Goal: Task Accomplishment & Management: Use online tool/utility

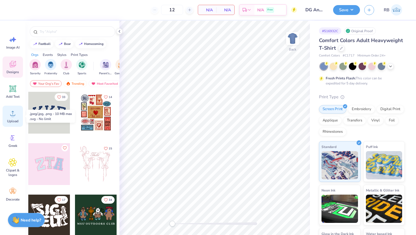
click at [14, 115] on circle at bounding box center [13, 116] width 4 height 4
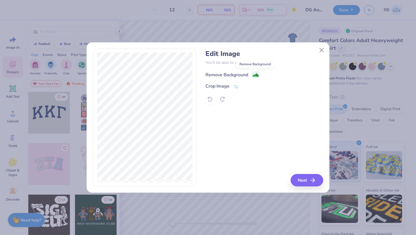
click at [251, 75] on div "Remove Background" at bounding box center [231, 74] width 53 height 7
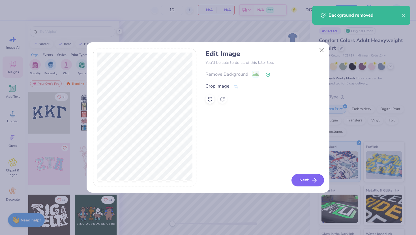
click at [301, 179] on button "Next" at bounding box center [307, 180] width 33 height 12
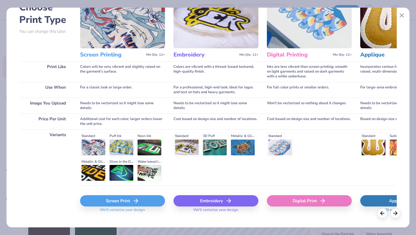
scroll to position [42, 0]
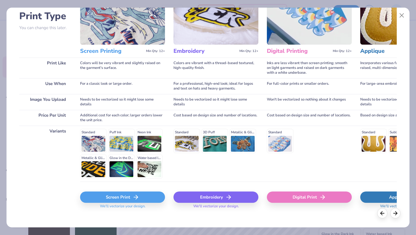
click at [304, 195] on div "Digital Print" at bounding box center [309, 197] width 85 height 11
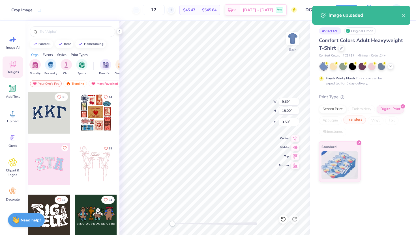
click at [354, 119] on div "Transfers" at bounding box center [354, 120] width 23 height 8
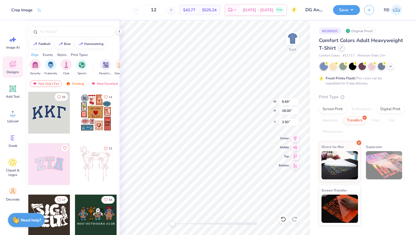
click at [341, 47] on icon at bounding box center [341, 47] width 3 height 3
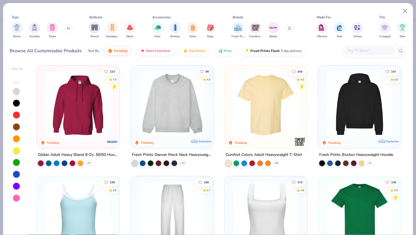
click at [354, 53] on input "text" at bounding box center [369, 51] width 44 height 7
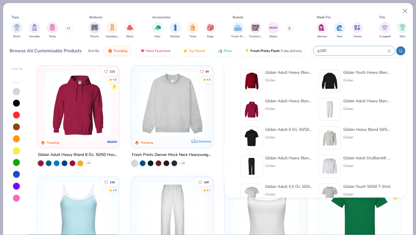
type input "g180"
click at [293, 79] on div "Gildan" at bounding box center [289, 80] width 48 height 5
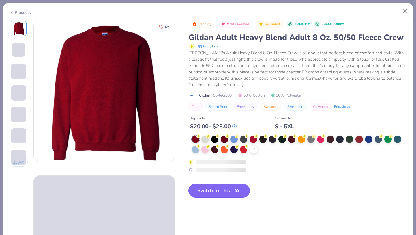
click at [203, 186] on button "Switch to This" at bounding box center [218, 191] width 61 height 14
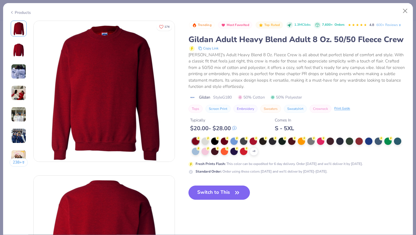
click at [238, 193] on icon "button" at bounding box center [237, 193] width 8 height 8
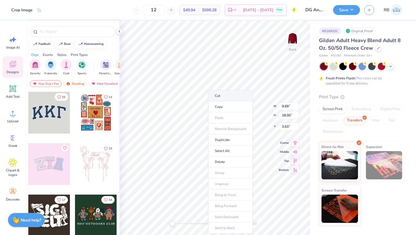
click at [232, 100] on li "Cut" at bounding box center [230, 95] width 44 height 11
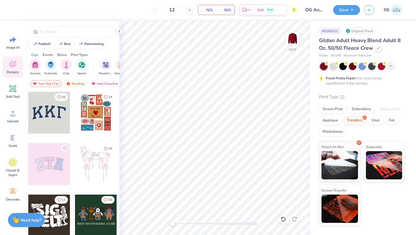
click at [390, 67] on icon at bounding box center [390, 66] width 5 height 5
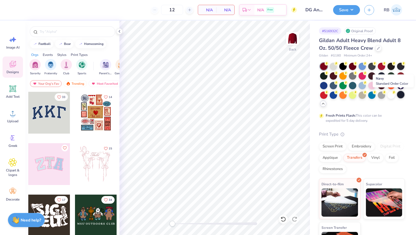
click at [399, 95] on div at bounding box center [400, 94] width 7 height 7
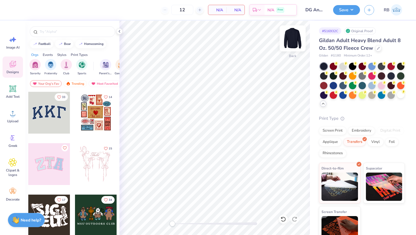
click at [293, 36] on img at bounding box center [292, 38] width 23 height 23
click at [293, 42] on img at bounding box center [292, 38] width 23 height 23
click at [281, 220] on icon at bounding box center [283, 220] width 6 height 6
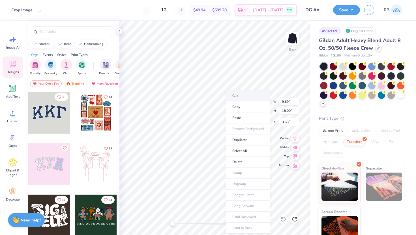
click at [242, 94] on li "Cut" at bounding box center [248, 95] width 44 height 11
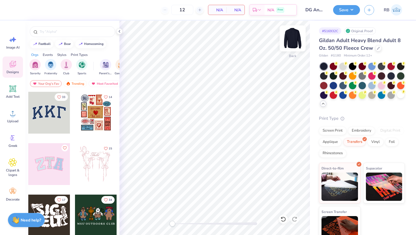
click at [289, 38] on img at bounding box center [292, 38] width 23 height 23
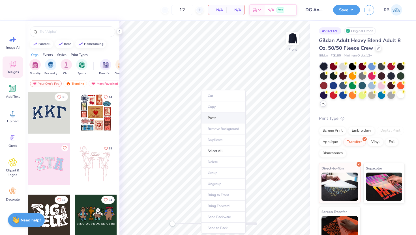
click at [215, 117] on li "Paste" at bounding box center [223, 118] width 44 height 11
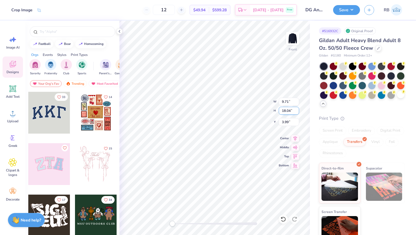
click at [283, 111] on input "18.04" at bounding box center [289, 111] width 20 height 8
type input "15"
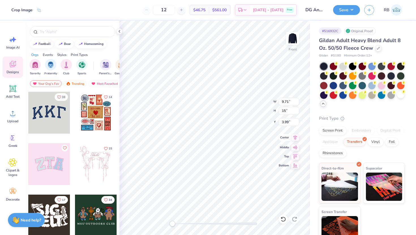
click at [295, 139] on icon at bounding box center [295, 137] width 8 height 7
click at [286, 41] on img at bounding box center [292, 38] width 23 height 23
click at [14, 113] on icon at bounding box center [12, 113] width 8 height 8
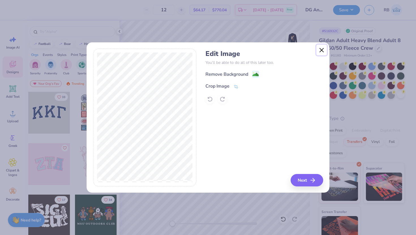
click at [322, 48] on button "Close" at bounding box center [321, 50] width 11 height 11
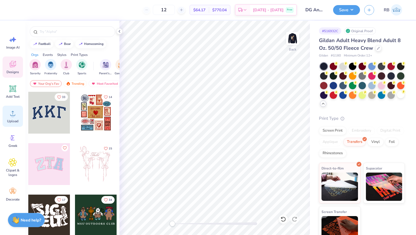
click at [14, 112] on icon at bounding box center [12, 113] width 8 height 8
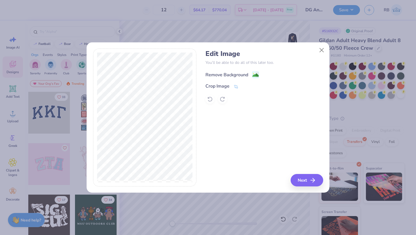
click at [240, 72] on div "Remove Background" at bounding box center [226, 75] width 43 height 7
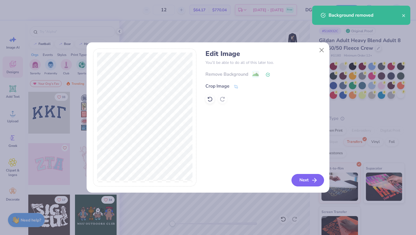
click at [307, 179] on button "Next" at bounding box center [307, 180] width 33 height 12
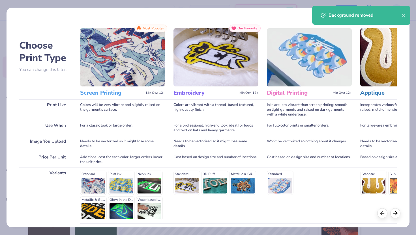
scroll to position [47, 0]
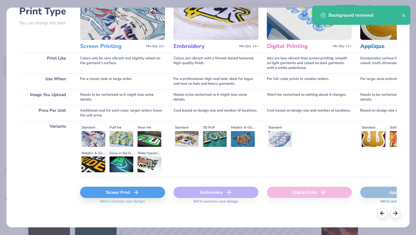
click at [130, 197] on div "Screen Print" at bounding box center [122, 192] width 85 height 11
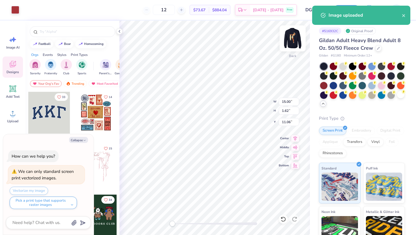
click at [294, 45] on img at bounding box center [292, 38] width 23 height 23
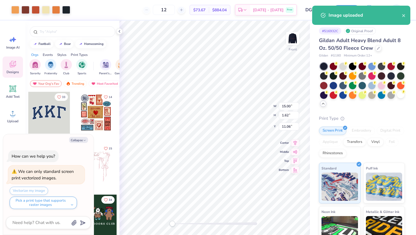
type textarea "x"
type input "8.05"
type input "14.97"
type input "5.53"
type textarea "x"
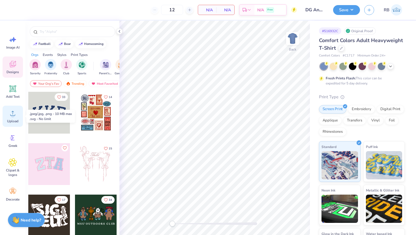
click at [14, 115] on circle at bounding box center [13, 116] width 4 height 4
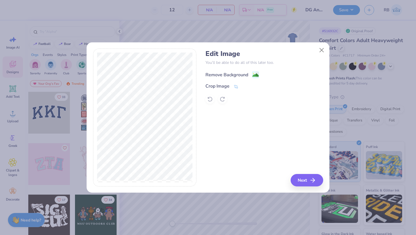
click at [253, 71] on span at bounding box center [255, 74] width 7 height 7
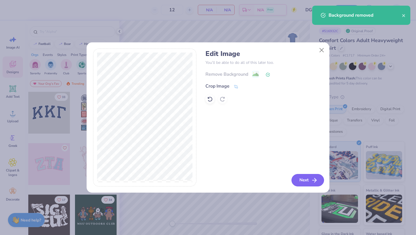
click at [299, 182] on button "Next" at bounding box center [307, 180] width 33 height 12
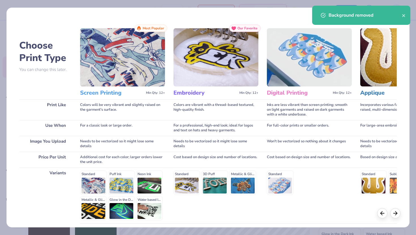
scroll to position [47, 0]
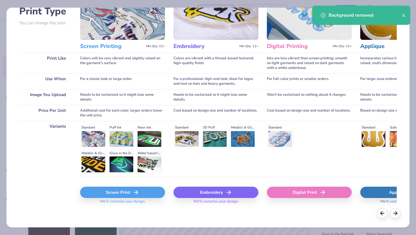
click at [149, 189] on div "Screen Print" at bounding box center [122, 192] width 85 height 11
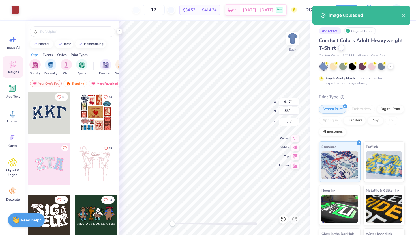
click at [338, 49] on div at bounding box center [341, 48] width 6 height 6
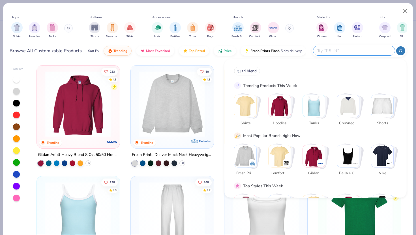
click at [358, 53] on input "text" at bounding box center [353, 51] width 74 height 7
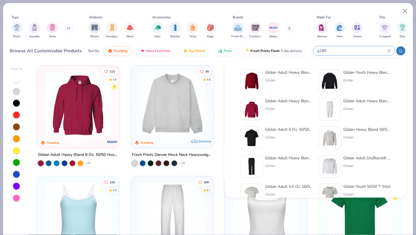
type input "g180"
click at [285, 81] on div "Gildan" at bounding box center [289, 80] width 48 height 5
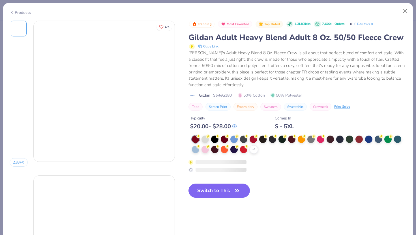
click at [256, 152] on div "Gildan Adult 6 Oz. 50/50 Jersey Polo Gildan" at bounding box center [276, 141] width 72 height 28
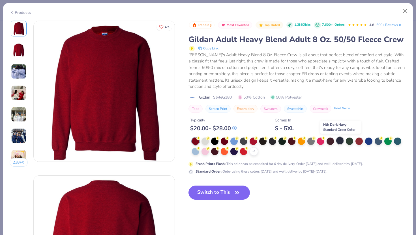
click at [341, 142] on div at bounding box center [339, 140] width 7 height 7
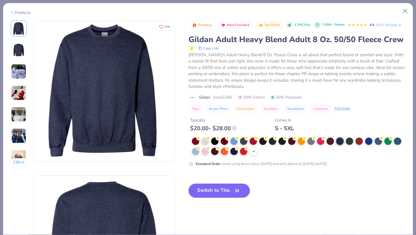
click at [253, 151] on polyline at bounding box center [254, 151] width 2 height 1
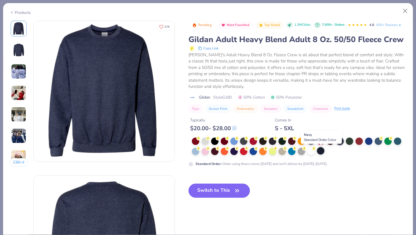
click at [321, 152] on div at bounding box center [320, 150] width 7 height 7
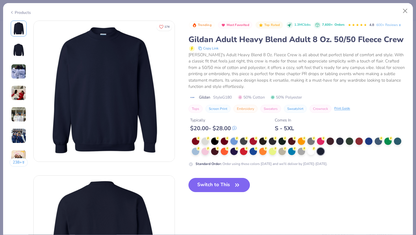
click at [226, 186] on button "Switch to This" at bounding box center [218, 185] width 61 height 14
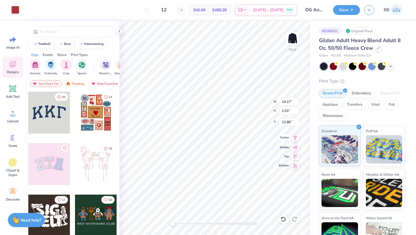
click at [294, 138] on icon at bounding box center [295, 137] width 8 height 7
click at [282, 124] on input "11.86" at bounding box center [289, 122] width 20 height 8
type input "3"
drag, startPoint x: 173, startPoint y: 223, endPoint x: 196, endPoint y: 224, distance: 22.9
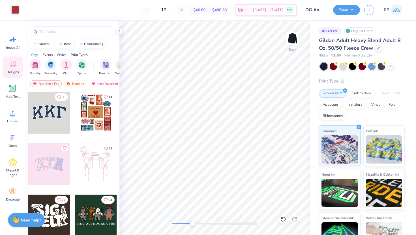
click at [195, 224] on div "Accessibility label" at bounding box center [192, 224] width 6 height 6
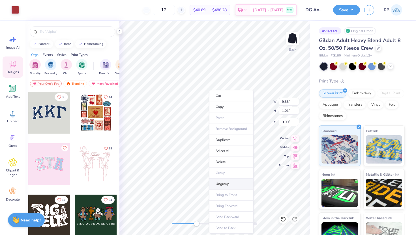
click at [225, 184] on li "Ungroup" at bounding box center [231, 184] width 44 height 11
type input "3.50"
click at [294, 138] on icon at bounding box center [295, 137] width 8 height 7
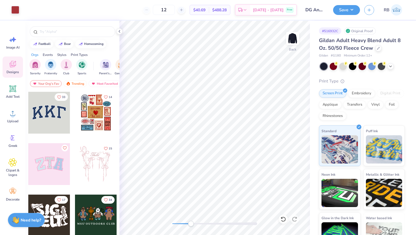
drag, startPoint x: 197, startPoint y: 224, endPoint x: 190, endPoint y: 225, distance: 6.9
click at [191, 225] on div "Accessibility label" at bounding box center [191, 224] width 6 height 6
click at [285, 221] on icon at bounding box center [283, 219] width 5 height 5
click at [311, 159] on div "Art colors 12 $40.69 Per Item $488.28 Total Est. Delivery Sep 22 - 25 Free Desi…" at bounding box center [208, 117] width 416 height 235
click at [281, 173] on li "Group" at bounding box center [292, 173] width 44 height 11
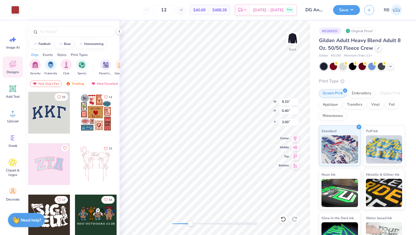
type input "4.70"
type input "0.84"
type input "3.50"
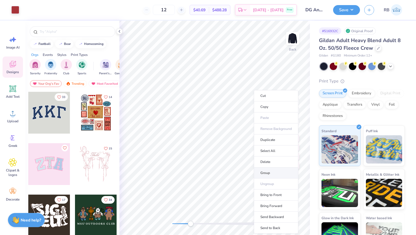
click at [268, 173] on li "Group" at bounding box center [276, 173] width 44 height 11
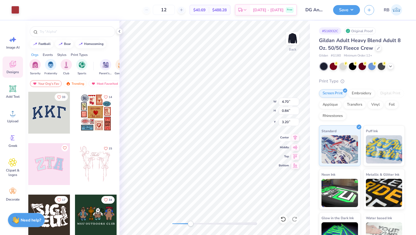
click at [296, 137] on icon at bounding box center [295, 137] width 8 height 7
click at [294, 135] on icon at bounding box center [295, 137] width 8 height 7
click at [168, 223] on div "Back" at bounding box center [214, 128] width 190 height 215
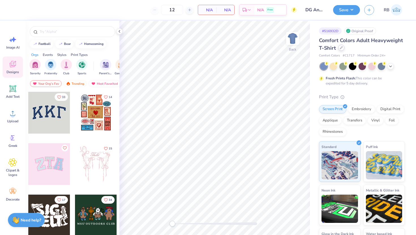
click at [339, 49] on div at bounding box center [341, 48] width 6 height 6
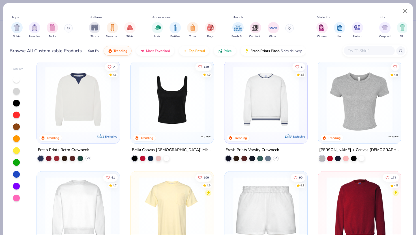
scroll to position [221, 0]
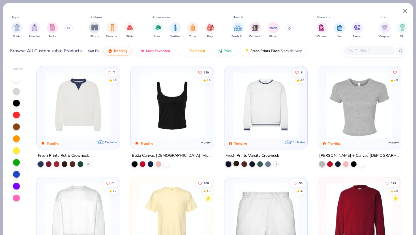
click at [237, 165] on div at bounding box center [236, 164] width 6 height 6
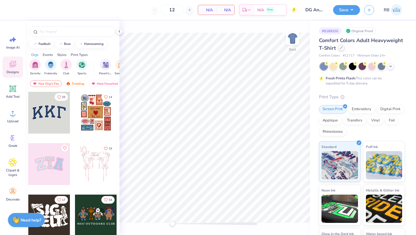
click at [342, 48] on icon at bounding box center [341, 47] width 3 height 3
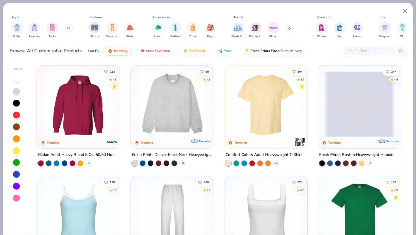
click at [368, 50] on input "text" at bounding box center [369, 51] width 44 height 7
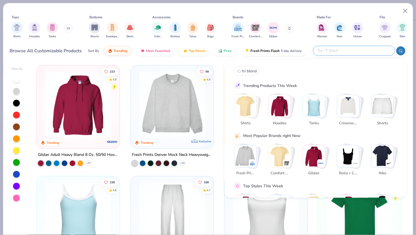
click at [393, 43] on div "Browse All Customizable Products Sort By Trending Most Favorited Top Rated Pric…" at bounding box center [208, 51] width 397 height 16
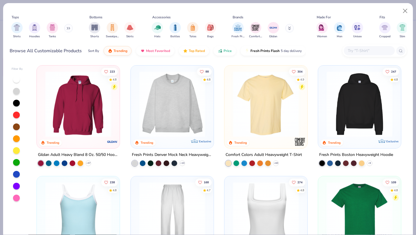
click at [174, 102] on img at bounding box center [172, 104] width 72 height 66
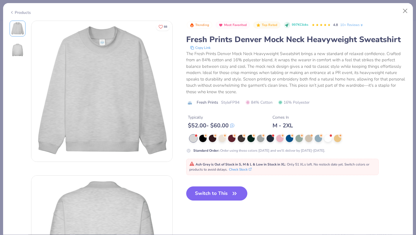
click at [22, 11] on div "Products" at bounding box center [20, 13] width 21 height 6
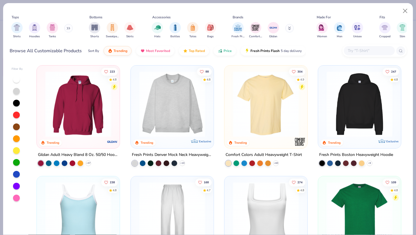
click at [361, 50] on input "text" at bounding box center [369, 51] width 44 height 7
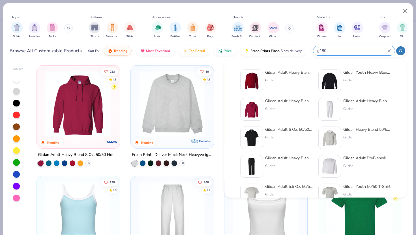
type input "g180"
click at [290, 75] on div "Gildan Adult Heavy Blend Adult 8 Oz. 50/50 Fleece Crew" at bounding box center [289, 73] width 48 height 6
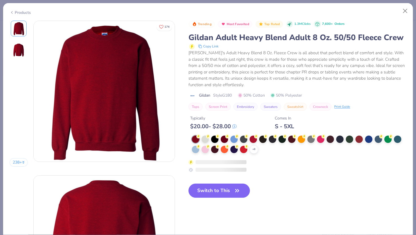
click at [0, 0] on icon at bounding box center [0, 0] width 0 height 0
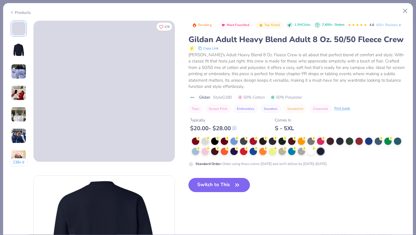
click at [221, 187] on button "Switch to This" at bounding box center [218, 185] width 61 height 14
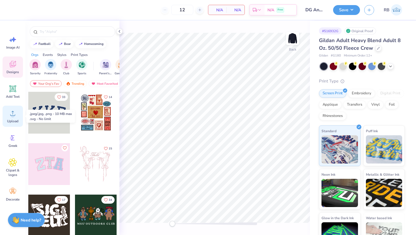
click at [18, 115] on div "Upload" at bounding box center [13, 116] width 20 height 21
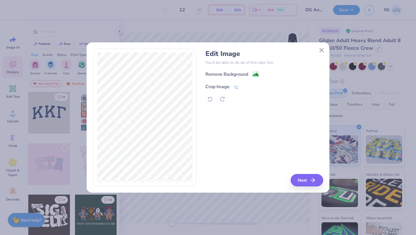
click at [221, 86] on div "Crop Image" at bounding box center [217, 86] width 24 height 7
click at [245, 85] on icon at bounding box center [245, 86] width 3 height 3
click at [253, 76] on image at bounding box center [255, 75] width 6 height 6
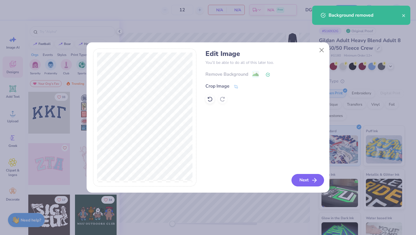
click at [302, 178] on button "Next" at bounding box center [307, 180] width 33 height 12
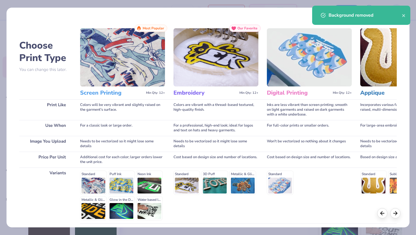
scroll to position [47, 0]
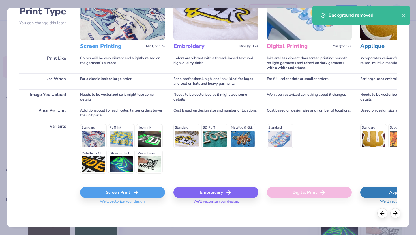
click at [137, 187] on div "Screen Print We'll vectorize your design." at bounding box center [122, 194] width 85 height 34
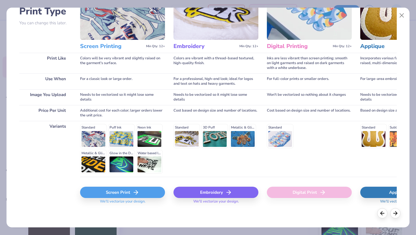
click at [131, 190] on div "Screen Print" at bounding box center [122, 192] width 85 height 11
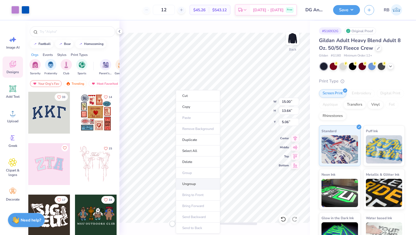
click at [191, 183] on li "Ungroup" at bounding box center [198, 184] width 44 height 11
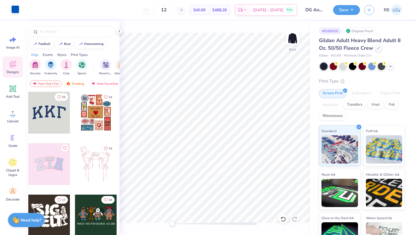
click at [16, 10] on div at bounding box center [15, 9] width 8 height 8
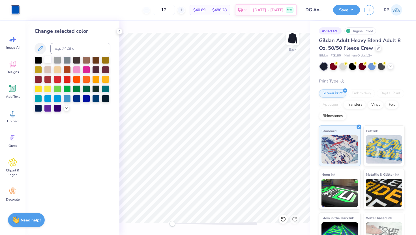
click at [48, 60] on div at bounding box center [47, 59] width 7 height 7
click at [119, 31] on icon at bounding box center [119, 31] width 5 height 5
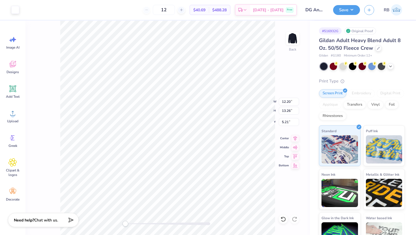
type input "5.43"
type input "6.79"
type input "5.81"
click at [392, 65] on icon at bounding box center [390, 66] width 5 height 5
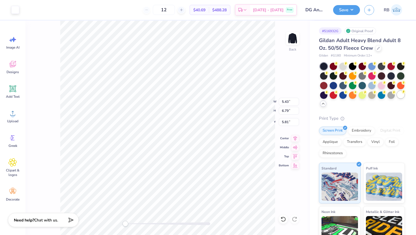
click at [400, 93] on div at bounding box center [400, 94] width 7 height 7
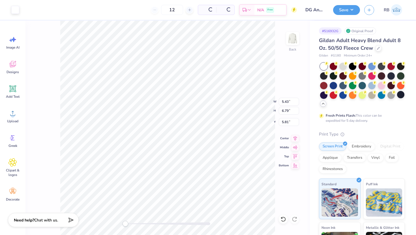
type input "6.98"
type input "7.58"
type input "5.23"
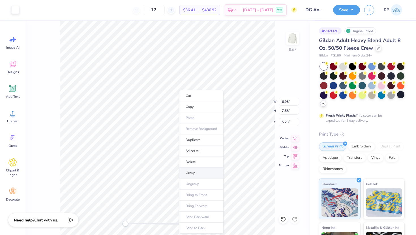
click at [191, 173] on li "Group" at bounding box center [201, 173] width 44 height 11
click at [15, 12] on div at bounding box center [15, 9] width 8 height 8
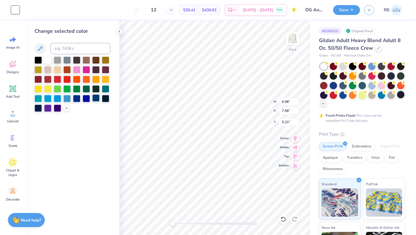
click at [100, 99] on div at bounding box center [95, 97] width 7 height 7
click at [95, 99] on div at bounding box center [95, 97] width 7 height 7
click at [17, 13] on div at bounding box center [15, 9] width 8 height 8
click at [96, 99] on div at bounding box center [95, 97] width 7 height 7
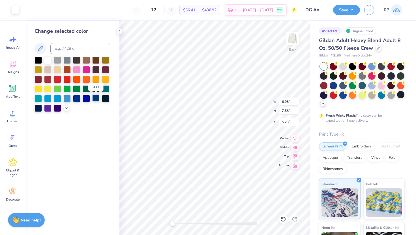
click at [96, 99] on div at bounding box center [95, 97] width 7 height 7
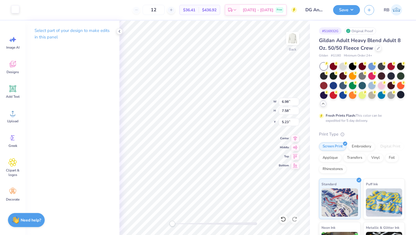
click at [18, 12] on div at bounding box center [15, 9] width 8 height 8
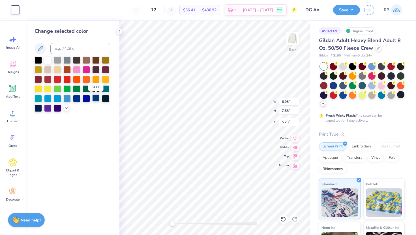
click at [97, 98] on div at bounding box center [95, 97] width 7 height 7
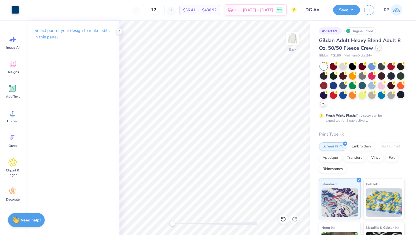
click at [377, 49] on icon at bounding box center [378, 47] width 3 height 3
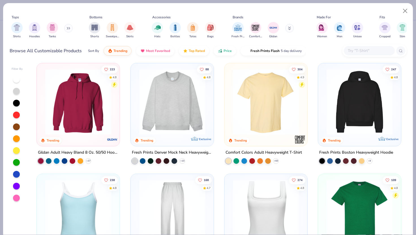
scroll to position [1, 0]
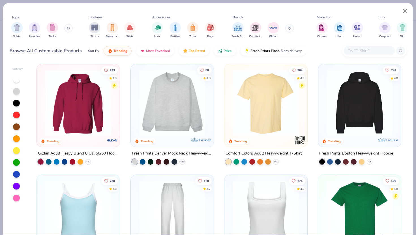
click at [363, 121] on img at bounding box center [360, 103] width 72 height 66
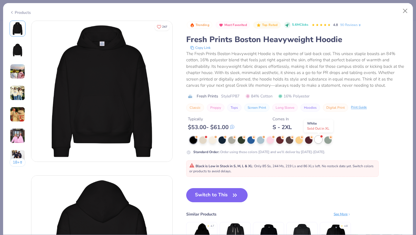
click at [319, 140] on div at bounding box center [317, 139] width 7 height 7
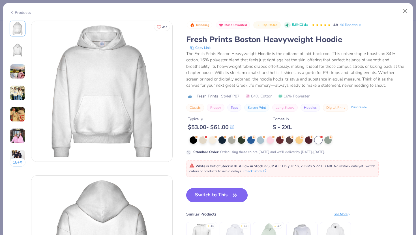
click at [214, 196] on button "Switch to This" at bounding box center [216, 195] width 61 height 14
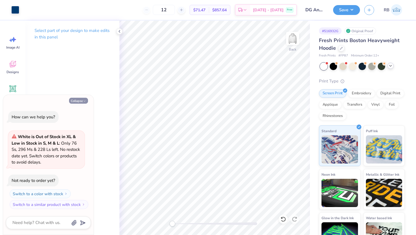
click at [82, 100] on button "Collapse" at bounding box center [78, 101] width 19 height 6
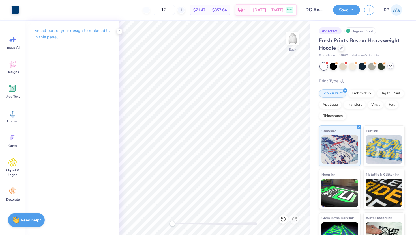
click at [326, 66] on div at bounding box center [323, 66] width 7 height 7
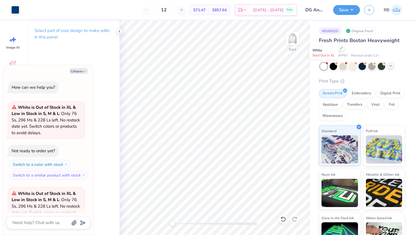
scroll to position [57, 0]
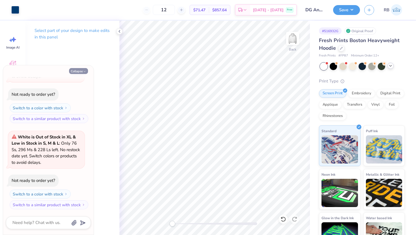
click at [81, 71] on button "Collapse" at bounding box center [78, 71] width 19 height 6
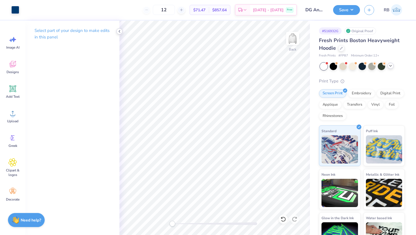
click at [120, 31] on icon at bounding box center [119, 31] width 5 height 5
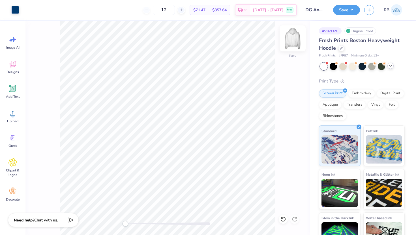
click at [301, 40] on img at bounding box center [292, 38] width 23 height 23
click at [294, 40] on img at bounding box center [292, 38] width 23 height 23
click at [294, 38] on img at bounding box center [292, 38] width 23 height 23
click at [290, 35] on img at bounding box center [292, 38] width 23 height 23
click at [114, 223] on div "Back" at bounding box center [167, 128] width 284 height 215
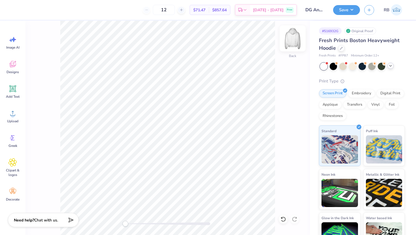
click at [292, 42] on img at bounding box center [292, 38] width 23 height 23
click at [292, 42] on img at bounding box center [292, 38] width 11 height 11
click at [351, 69] on div at bounding box center [352, 65] width 7 height 7
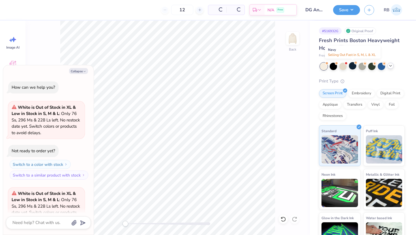
scroll to position [143, 0]
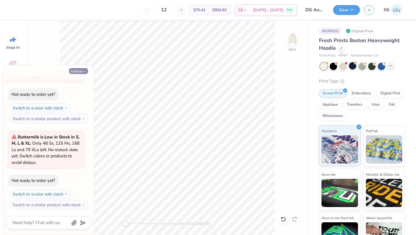
click at [78, 71] on button "Collapse" at bounding box center [78, 71] width 19 height 6
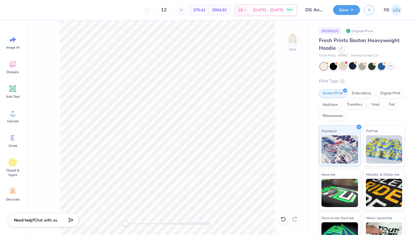
click at [340, 66] on div at bounding box center [342, 65] width 7 height 7
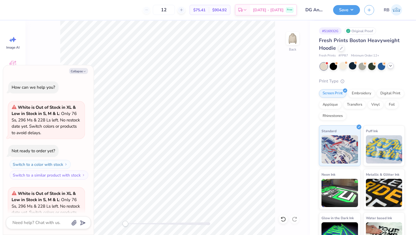
scroll to position [229, 0]
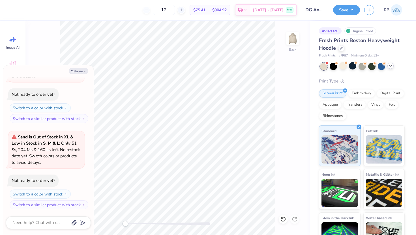
click at [82, 66] on div "Collapse How can we help you? White is Out of Stock in XL & Low in Stock in S, …" at bounding box center [48, 150] width 90 height 170
click at [81, 70] on button "Collapse" at bounding box center [78, 71] width 19 height 6
type textarea "x"
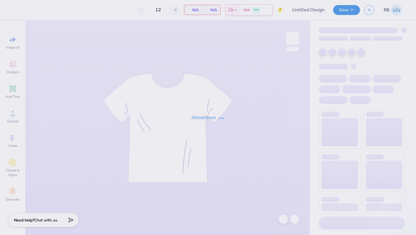
type input "DG Anchorsplash"
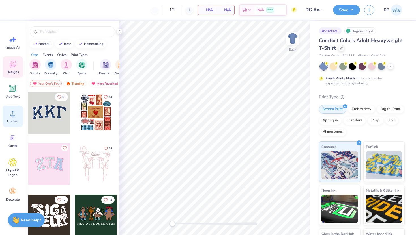
click at [12, 116] on circle at bounding box center [13, 116] width 4 height 4
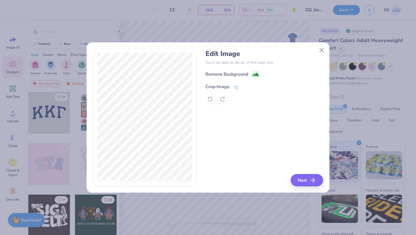
click at [227, 88] on div "Crop Image" at bounding box center [217, 86] width 24 height 7
click at [245, 86] on icon at bounding box center [245, 86] width 3 height 3
click at [226, 86] on div "Crop Image" at bounding box center [217, 86] width 24 height 7
click at [303, 179] on div "Edit Image You’ll be able to do all of this later too. Remove Background Crop I…" at bounding box center [263, 118] width 117 height 138
click at [246, 87] on icon at bounding box center [245, 86] width 3 height 3
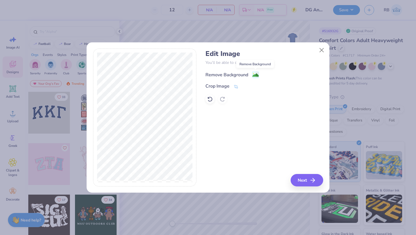
click at [257, 74] on image at bounding box center [255, 75] width 6 height 6
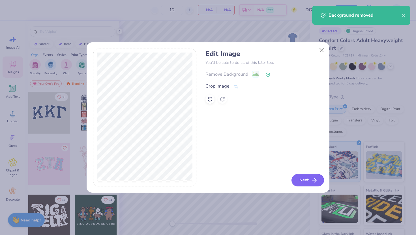
click at [313, 180] on line "button" at bounding box center [314, 180] width 4 height 0
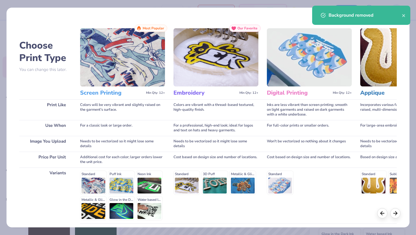
scroll to position [47, 0]
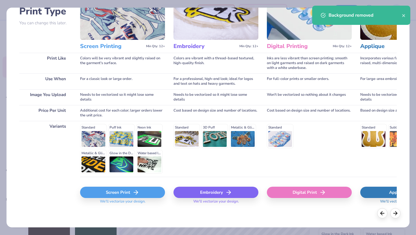
click at [132, 191] on div "Screen Print" at bounding box center [122, 192] width 85 height 11
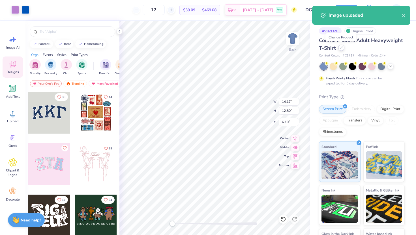
click at [340, 46] on icon at bounding box center [341, 47] width 3 height 3
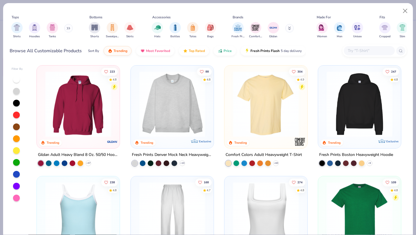
click at [355, 98] on img at bounding box center [360, 104] width 72 height 66
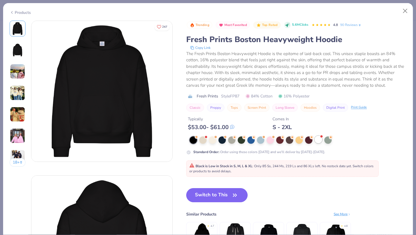
click at [320, 139] on div at bounding box center [317, 139] width 7 height 7
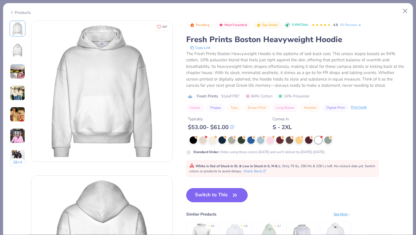
click at [215, 196] on button "Switch to This" at bounding box center [216, 195] width 61 height 14
click at [233, 196] on icon "button" at bounding box center [235, 195] width 8 height 8
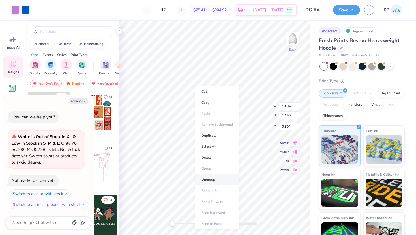
click at [217, 181] on li "Ungroup" at bounding box center [217, 179] width 44 height 11
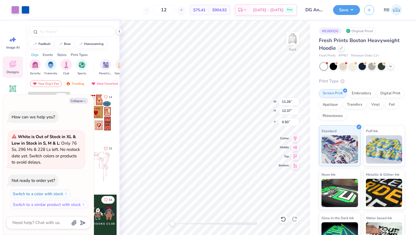
type textarea "x"
type input "7.12"
type input "8.94"
type input "0.51"
type textarea "x"
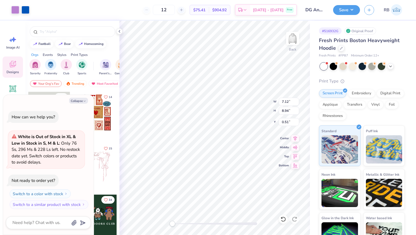
type input "1.37"
click at [282, 219] on icon at bounding box center [283, 220] width 6 height 6
type textarea "x"
type input "8.36"
type input "9.18"
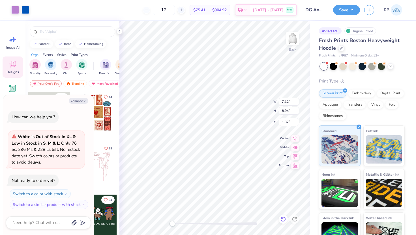
type input "0.50"
drag, startPoint x: 173, startPoint y: 223, endPoint x: 202, endPoint y: 223, distance: 28.9
click at [202, 223] on div "Accessibility label" at bounding box center [202, 224] width 6 height 6
click at [157, 222] on div "Back" at bounding box center [214, 128] width 190 height 215
drag, startPoint x: 201, startPoint y: 223, endPoint x: 174, endPoint y: 223, distance: 26.0
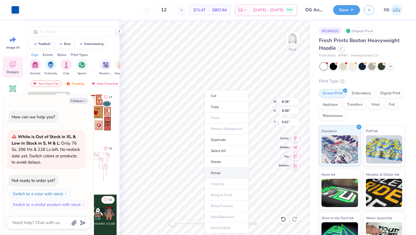
click at [216, 175] on li "Group" at bounding box center [226, 173] width 44 height 11
click at [225, 95] on li "Cut" at bounding box center [228, 95] width 44 height 11
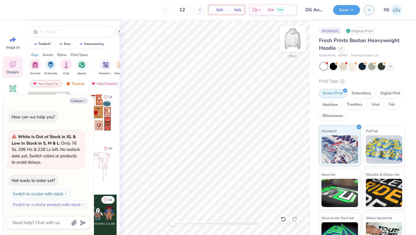
click at [296, 38] on img at bounding box center [292, 38] width 23 height 23
click at [235, 116] on li "Paste" at bounding box center [241, 118] width 44 height 11
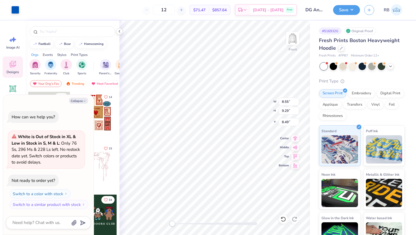
type textarea "x"
click at [286, 123] on input "8.49" at bounding box center [289, 122] width 20 height 8
type input "6"
click at [294, 137] on icon at bounding box center [295, 137] width 8 height 7
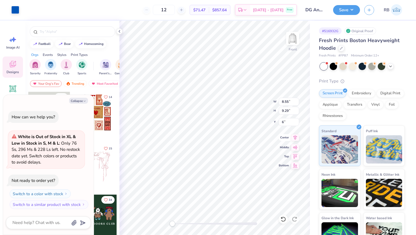
click at [293, 139] on icon at bounding box center [295, 137] width 8 height 7
click at [82, 100] on button "Collapse" at bounding box center [78, 101] width 19 height 6
type textarea "x"
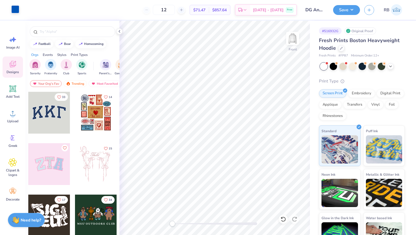
click at [16, 10] on div at bounding box center [15, 9] width 8 height 8
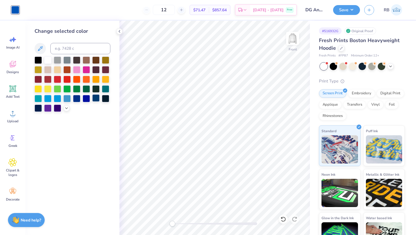
click at [96, 98] on div at bounding box center [95, 97] width 7 height 7
click at [12, 115] on circle at bounding box center [13, 116] width 4 height 4
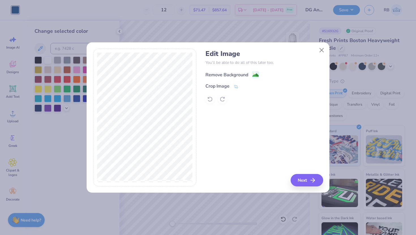
click at [241, 75] on div "Remove Background" at bounding box center [226, 75] width 43 height 7
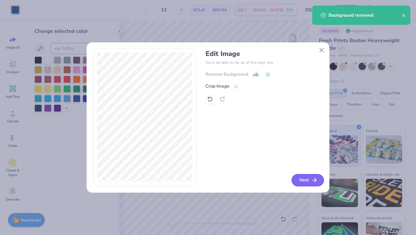
click at [302, 181] on button "Next" at bounding box center [307, 180] width 33 height 12
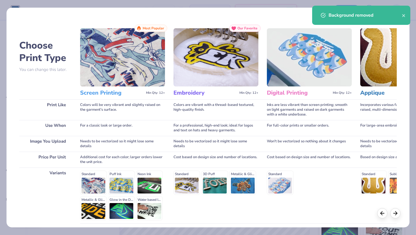
scroll to position [47, 0]
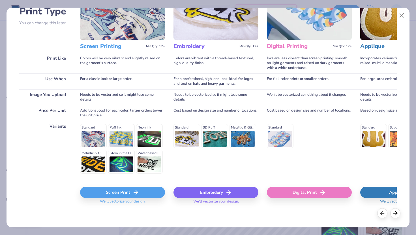
click at [147, 190] on div "Screen Print" at bounding box center [122, 192] width 85 height 11
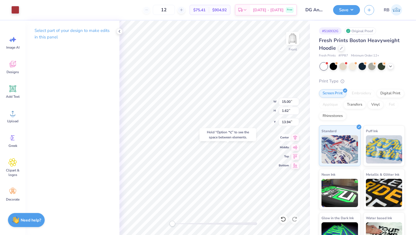
click at [295, 139] on icon at bounding box center [295, 137] width 8 height 7
click at [284, 101] on input "15.00" at bounding box center [289, 102] width 20 height 8
type input "8.55"
type input "9.29"
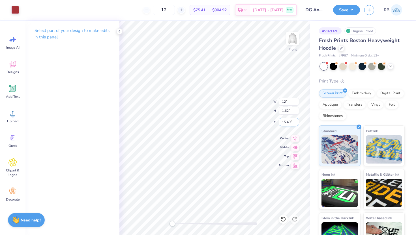
type input "6.00"
type input "9.60"
type input "1.04"
type input "15.78"
click at [282, 101] on input "9.60" at bounding box center [289, 102] width 20 height 8
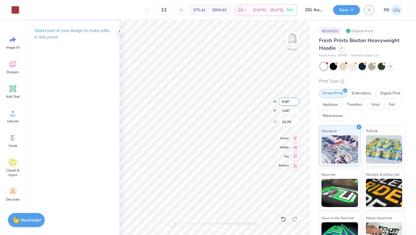
click at [282, 101] on input "9.60" at bounding box center [289, 102] width 20 height 8
type input "12"
click at [297, 100] on input "11" at bounding box center [289, 102] width 20 height 8
type input "12"
click at [286, 102] on input "13.11" at bounding box center [289, 102] width 20 height 8
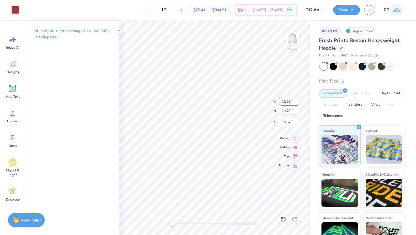
click at [286, 102] on input "13.11" at bounding box center [289, 102] width 20 height 8
type input "12"
click at [296, 136] on icon at bounding box center [295, 137] width 8 height 7
type input "12.00"
type input "1.30"
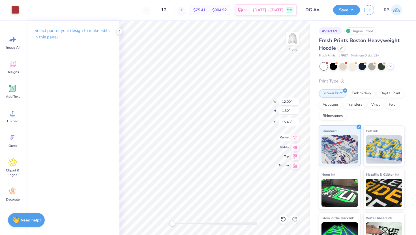
type input "15.43"
click at [295, 138] on icon at bounding box center [295, 137] width 4 height 5
click at [296, 138] on icon at bounding box center [295, 137] width 8 height 7
click at [288, 103] on input "12.00" at bounding box center [289, 102] width 20 height 8
type input "12.50"
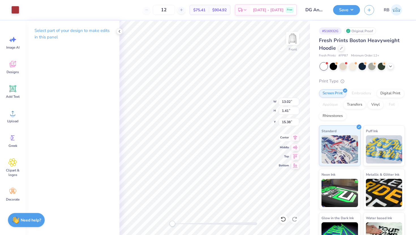
click at [296, 138] on icon at bounding box center [295, 137] width 8 height 7
type input "12.50"
type input "1.35"
type input "15.41"
click at [295, 140] on icon at bounding box center [295, 137] width 8 height 7
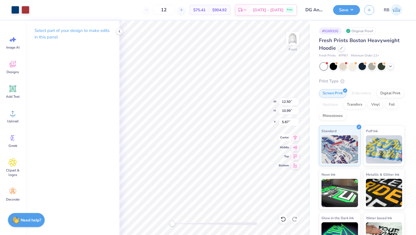
click at [295, 138] on icon at bounding box center [295, 137] width 4 height 5
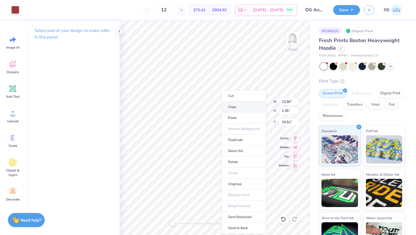
click at [236, 105] on li "Copy" at bounding box center [243, 107] width 44 height 11
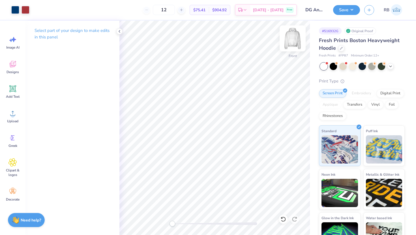
click at [292, 41] on img at bounding box center [292, 38] width 23 height 23
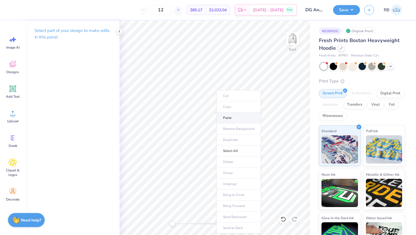
click at [229, 119] on li "Paste" at bounding box center [238, 118] width 44 height 11
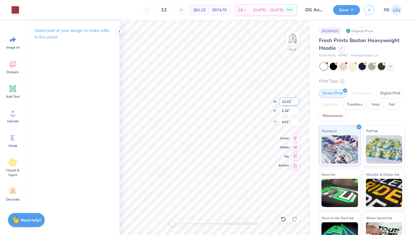
click at [289, 102] on input "12.22" at bounding box center [289, 102] width 20 height 8
click at [295, 138] on icon at bounding box center [295, 137] width 8 height 7
click at [296, 102] on input "12.51" at bounding box center [289, 102] width 20 height 8
type input "12.5"
click at [296, 102] on input "12.5" at bounding box center [289, 102] width 20 height 8
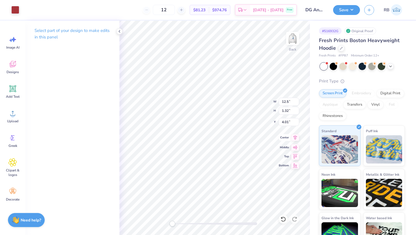
click at [294, 139] on icon at bounding box center [295, 137] width 8 height 7
click at [294, 136] on icon at bounding box center [295, 137] width 4 height 5
click at [285, 101] on input "13.44" at bounding box center [289, 102] width 20 height 8
type input "2"
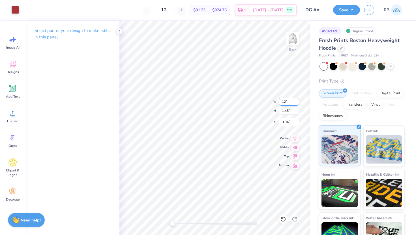
type input "12"
click at [293, 137] on icon at bounding box center [295, 137] width 4 height 5
click at [295, 138] on icon at bounding box center [295, 137] width 8 height 7
click at [294, 41] on img at bounding box center [292, 38] width 23 height 23
click at [287, 122] on input "5.87" at bounding box center [289, 122] width 20 height 8
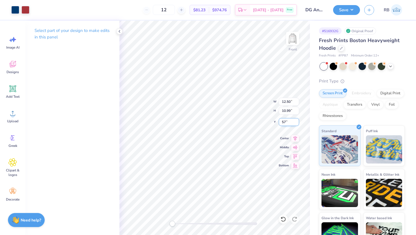
type input "7"
type input "6.00"
click at [292, 40] on img at bounding box center [292, 38] width 23 height 23
click at [292, 40] on img at bounding box center [292, 38] width 11 height 11
click at [339, 9] on button "Save" at bounding box center [346, 9] width 27 height 10
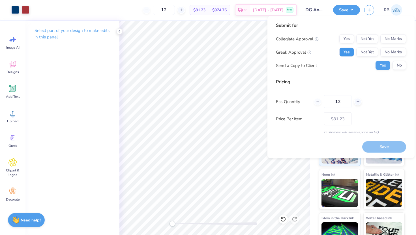
click at [346, 51] on button "Yes" at bounding box center [346, 52] width 15 height 9
click at [393, 39] on button "No Marks" at bounding box center [393, 39] width 26 height 9
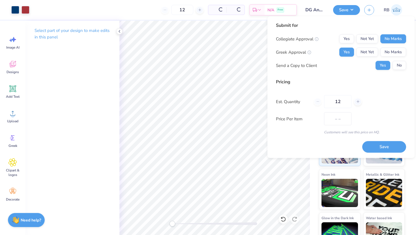
type input "$81.23"
click at [341, 103] on input "12" at bounding box center [337, 101] width 27 height 13
type input "1"
type input "50"
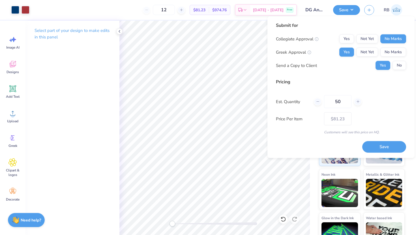
type input "50"
type input "$66.91"
type input "50"
click at [375, 144] on button "Save" at bounding box center [384, 147] width 44 height 12
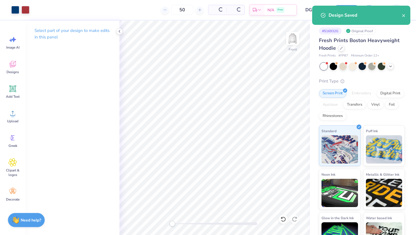
type input "$66.91"
click at [343, 48] on div at bounding box center [341, 48] width 6 height 6
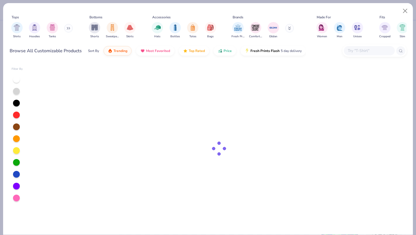
click at [364, 50] on input "text" at bounding box center [369, 51] width 44 height 7
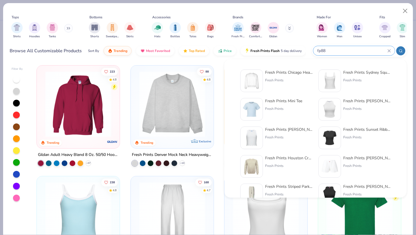
type input "fp88"
click at [257, 79] on img at bounding box center [252, 81] width 18 height 18
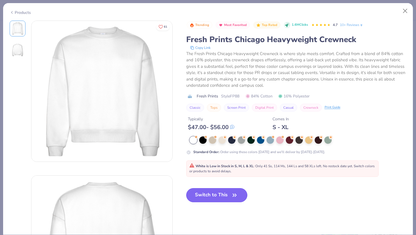
click at [227, 199] on button "Switch to This" at bounding box center [216, 195] width 61 height 14
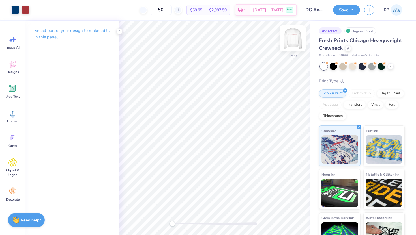
click at [294, 35] on img at bounding box center [292, 38] width 23 height 23
click at [286, 127] on input "5.41" at bounding box center [289, 127] width 20 height 8
type input "3"
click at [296, 139] on icon at bounding box center [295, 137] width 4 height 5
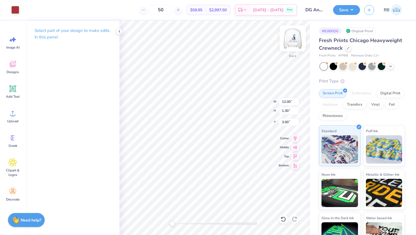
click at [291, 45] on img at bounding box center [292, 38] width 23 height 23
click at [286, 125] on input "7.35" at bounding box center [289, 127] width 20 height 8
type input "3.00"
click at [295, 135] on icon at bounding box center [295, 137] width 8 height 7
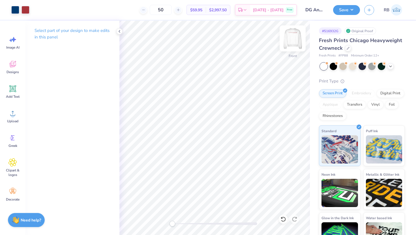
click at [294, 40] on img at bounding box center [292, 38] width 23 height 23
click at [294, 40] on img at bounding box center [292, 38] width 11 height 11
click at [340, 11] on button "Save" at bounding box center [346, 9] width 27 height 10
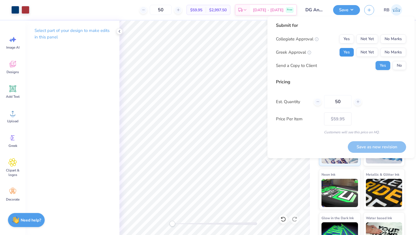
click at [348, 52] on button "Yes" at bounding box center [346, 52] width 15 height 9
click at [392, 38] on button "No Marks" at bounding box center [393, 39] width 26 height 9
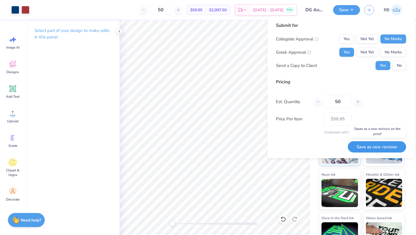
click at [368, 148] on button "Save as new revision" at bounding box center [377, 147] width 58 height 12
type input "$59.95"
